Goal: Check status: Check status

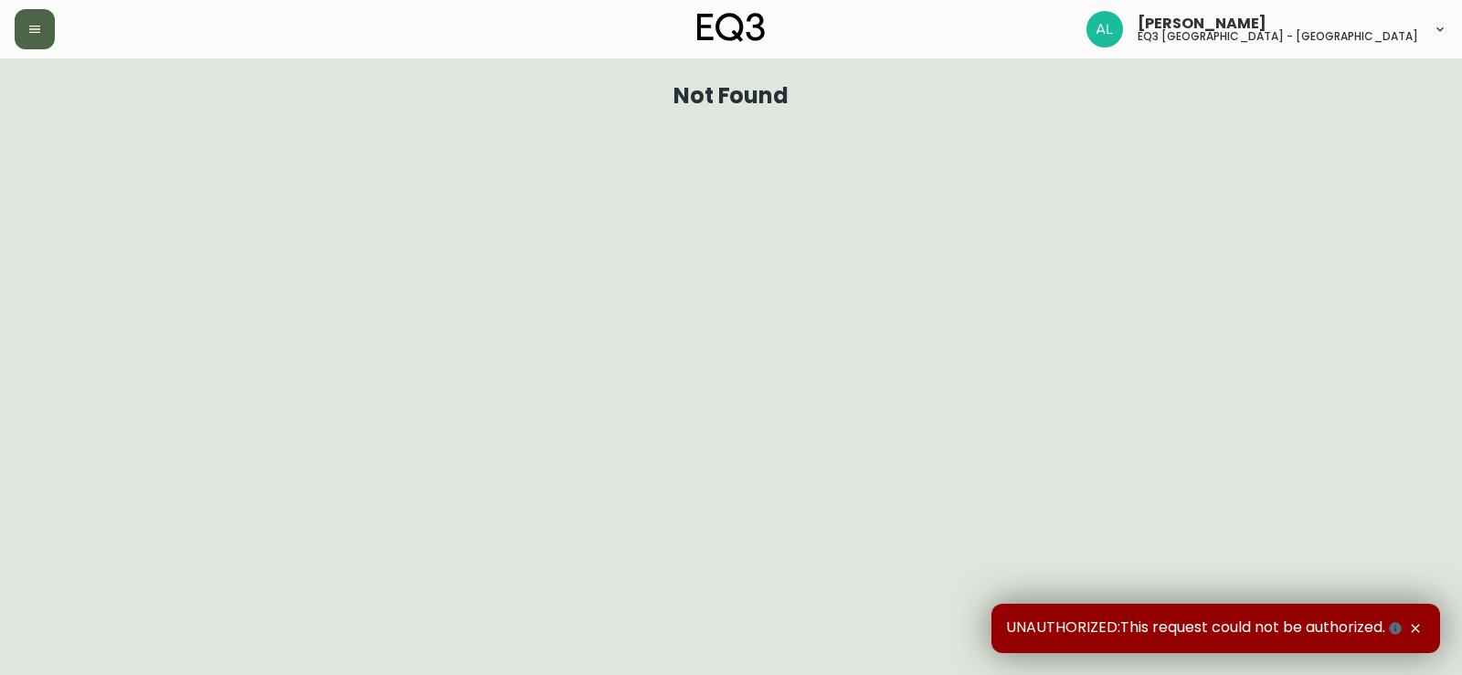
click at [42, 23] on button "button" at bounding box center [35, 29] width 40 height 40
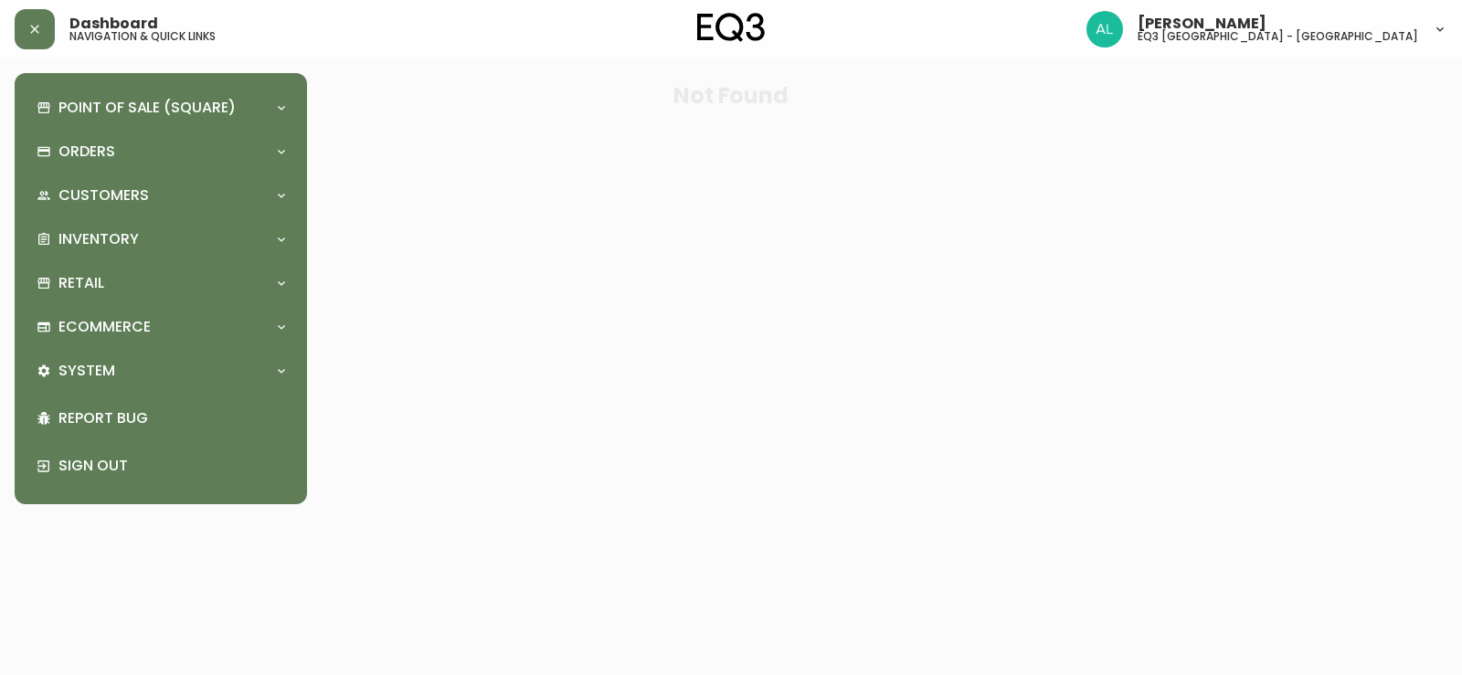
click at [185, 218] on div "Point of Sale (Square) Payments Virtual Terminal Transactions Search Terminals …" at bounding box center [160, 289] width 263 height 402
click at [185, 236] on div "Inventory" at bounding box center [152, 239] width 230 height 20
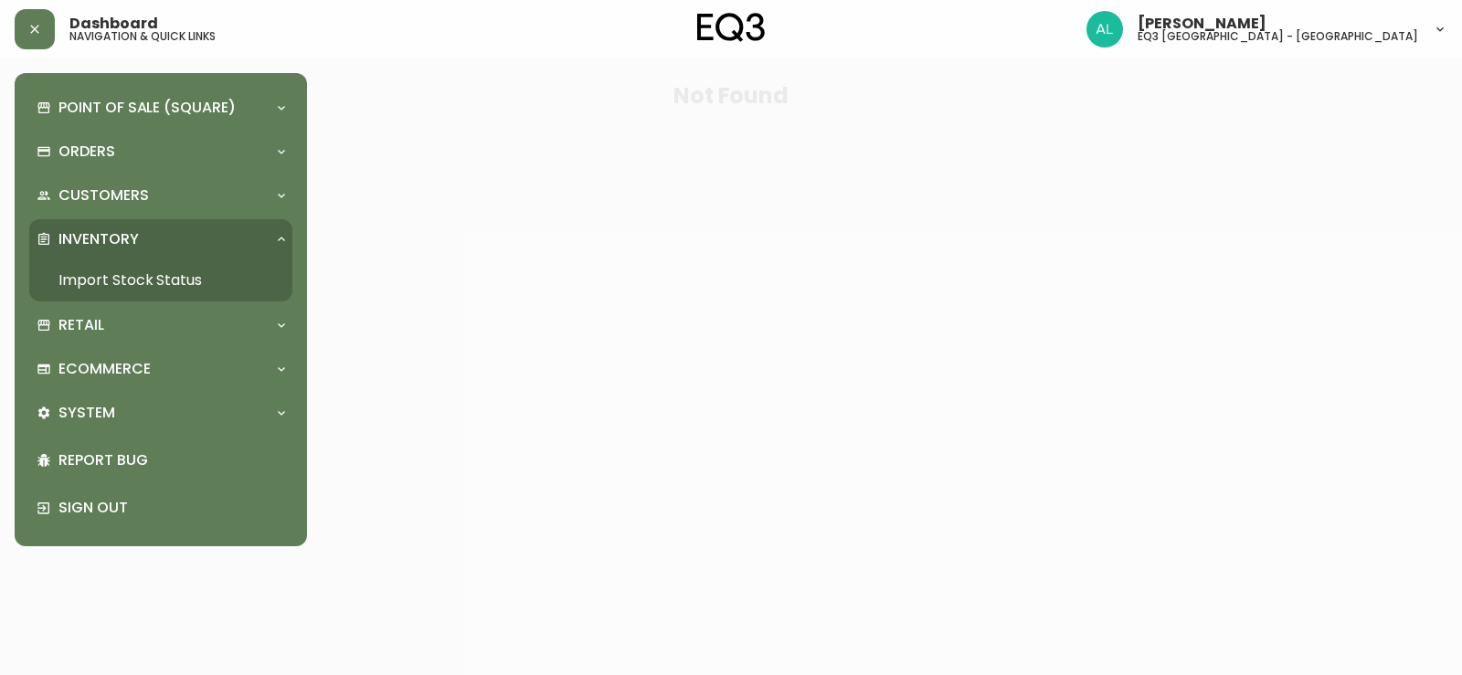
click at [134, 277] on link "Import Stock Status" at bounding box center [160, 281] width 263 height 42
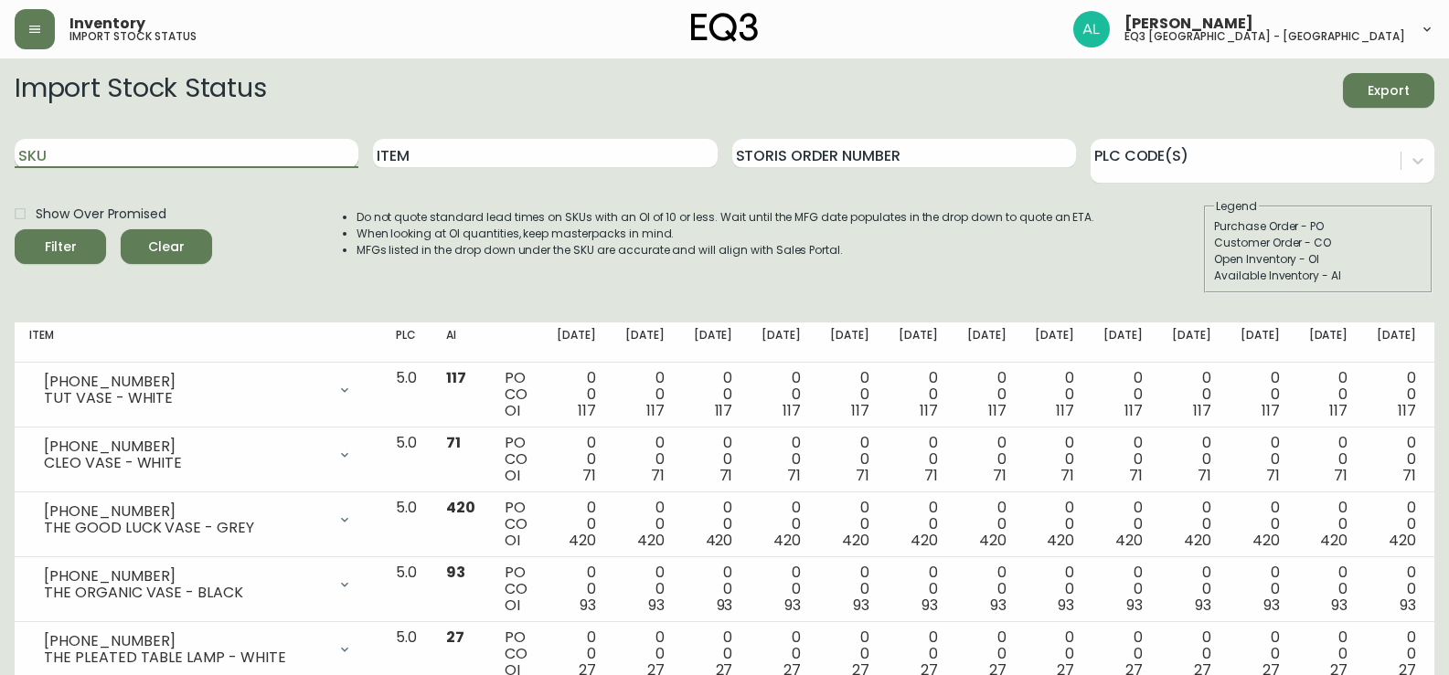
click at [208, 161] on input "SKU" at bounding box center [187, 153] width 344 height 29
paste input "[PHONE_NUMBER]"
type input "[PHONE_NUMBER]"
click at [15, 229] on button "Filter" at bounding box center [60, 246] width 91 height 35
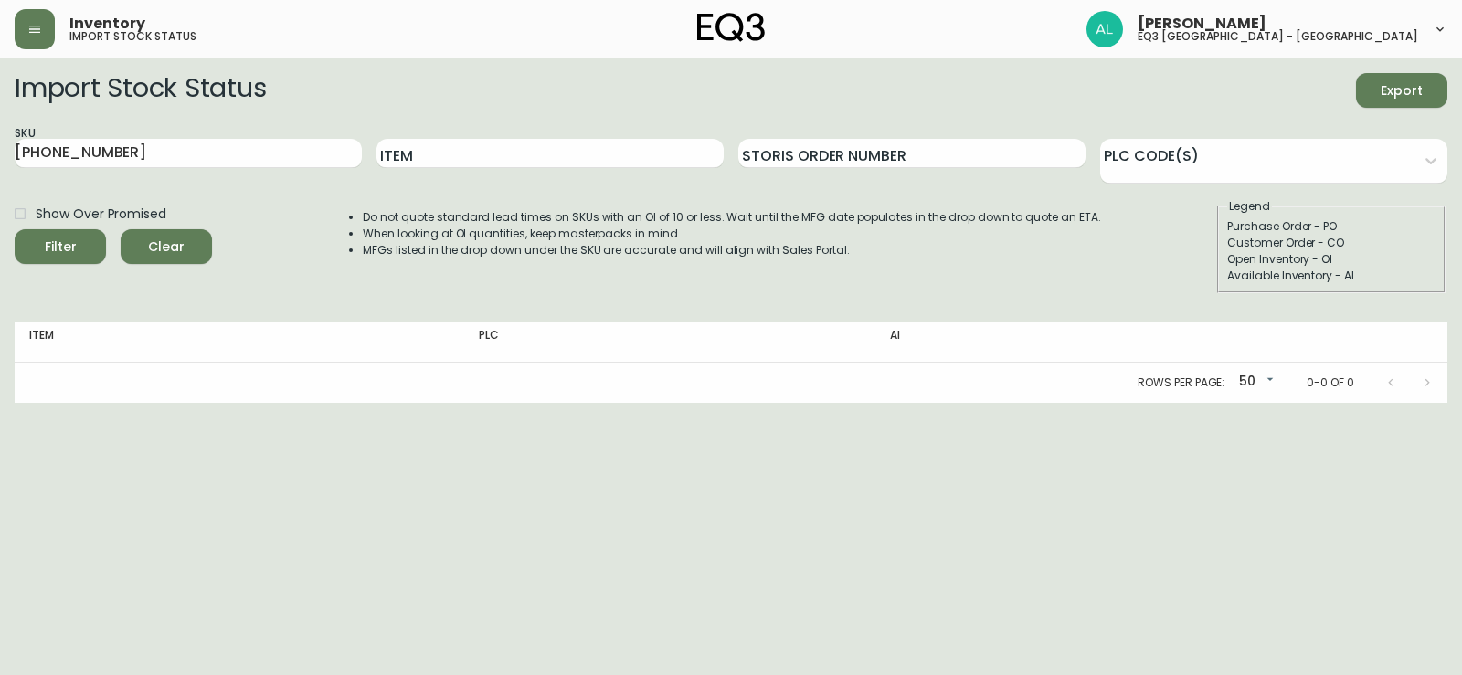
click at [55, 403] on html "Inventory import stock status [PERSON_NAME] eq3 [GEOGRAPHIC_DATA] - [GEOGRAPHIC…" at bounding box center [731, 201] width 1462 height 403
